Goal: Task Accomplishment & Management: Manage account settings

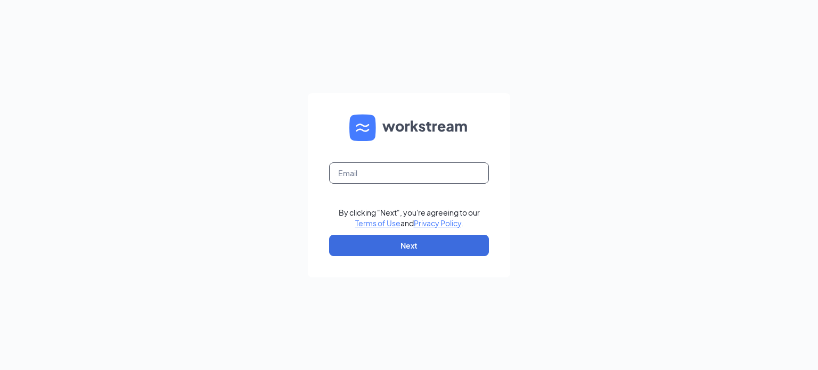
click at [467, 179] on input "text" at bounding box center [409, 172] width 160 height 21
type input "arbys7903@gmail.com"
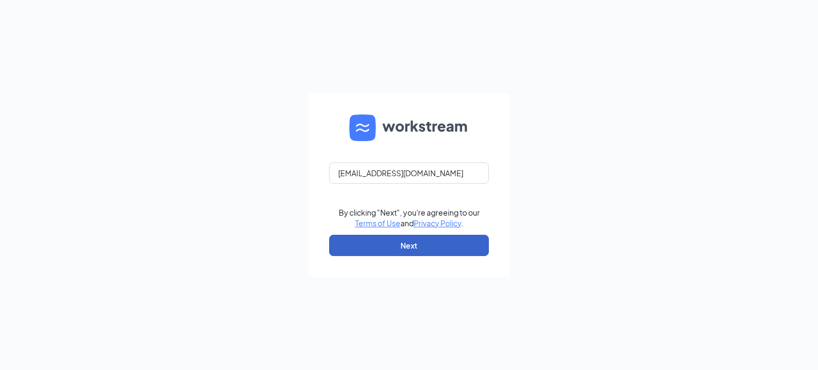
click at [446, 247] on button "Next" at bounding box center [409, 245] width 160 height 21
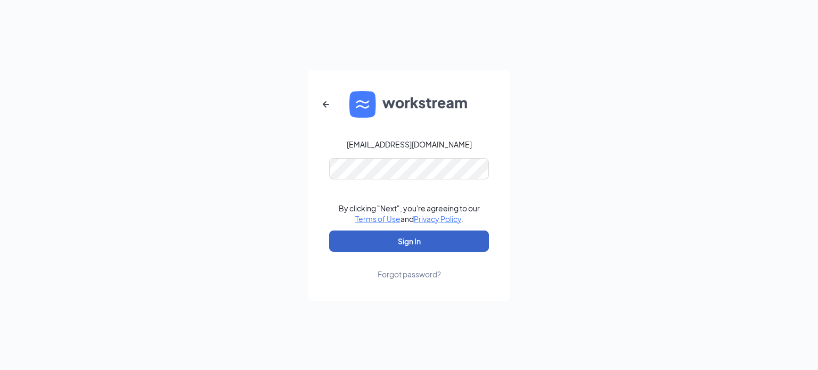
click at [448, 241] on button "Sign In" at bounding box center [409, 241] width 160 height 21
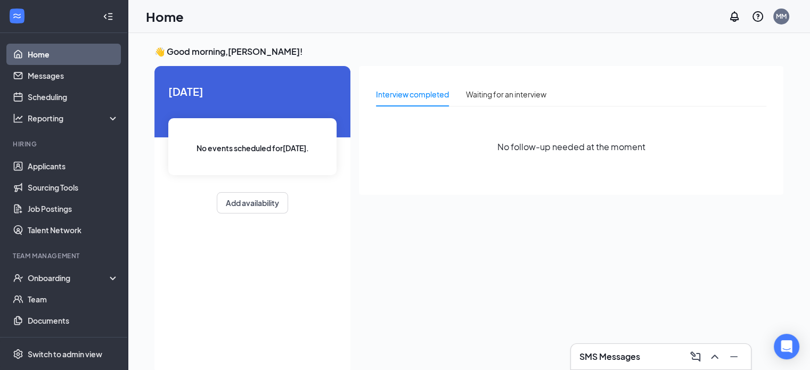
click at [599, 354] on h3 "SMS Messages" at bounding box center [609, 357] width 61 height 12
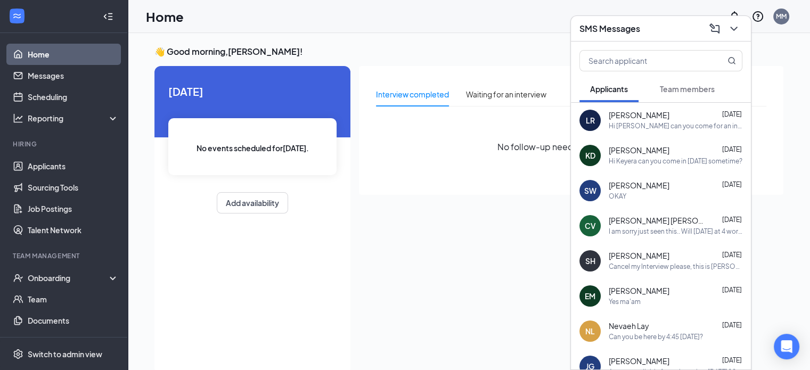
click at [646, 29] on div "SMS Messages" at bounding box center [660, 28] width 163 height 17
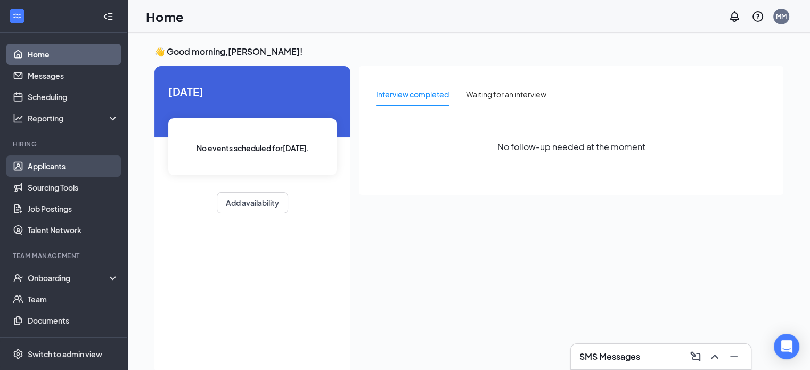
click at [56, 157] on link "Applicants" at bounding box center [73, 166] width 91 height 21
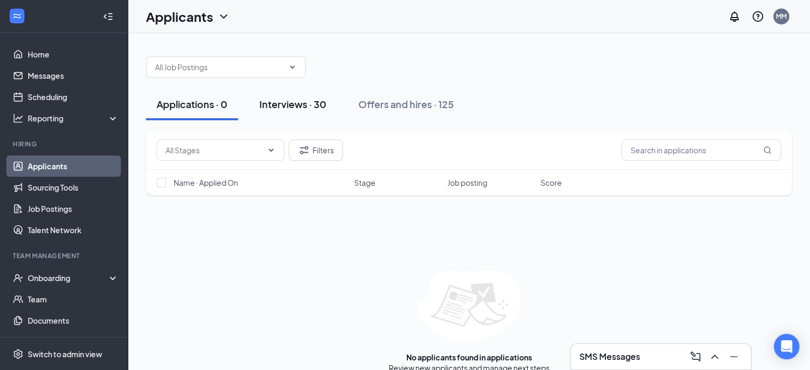
click at [330, 105] on button "Interviews · 30" at bounding box center [293, 104] width 88 height 32
